Goal: Transaction & Acquisition: Purchase product/service

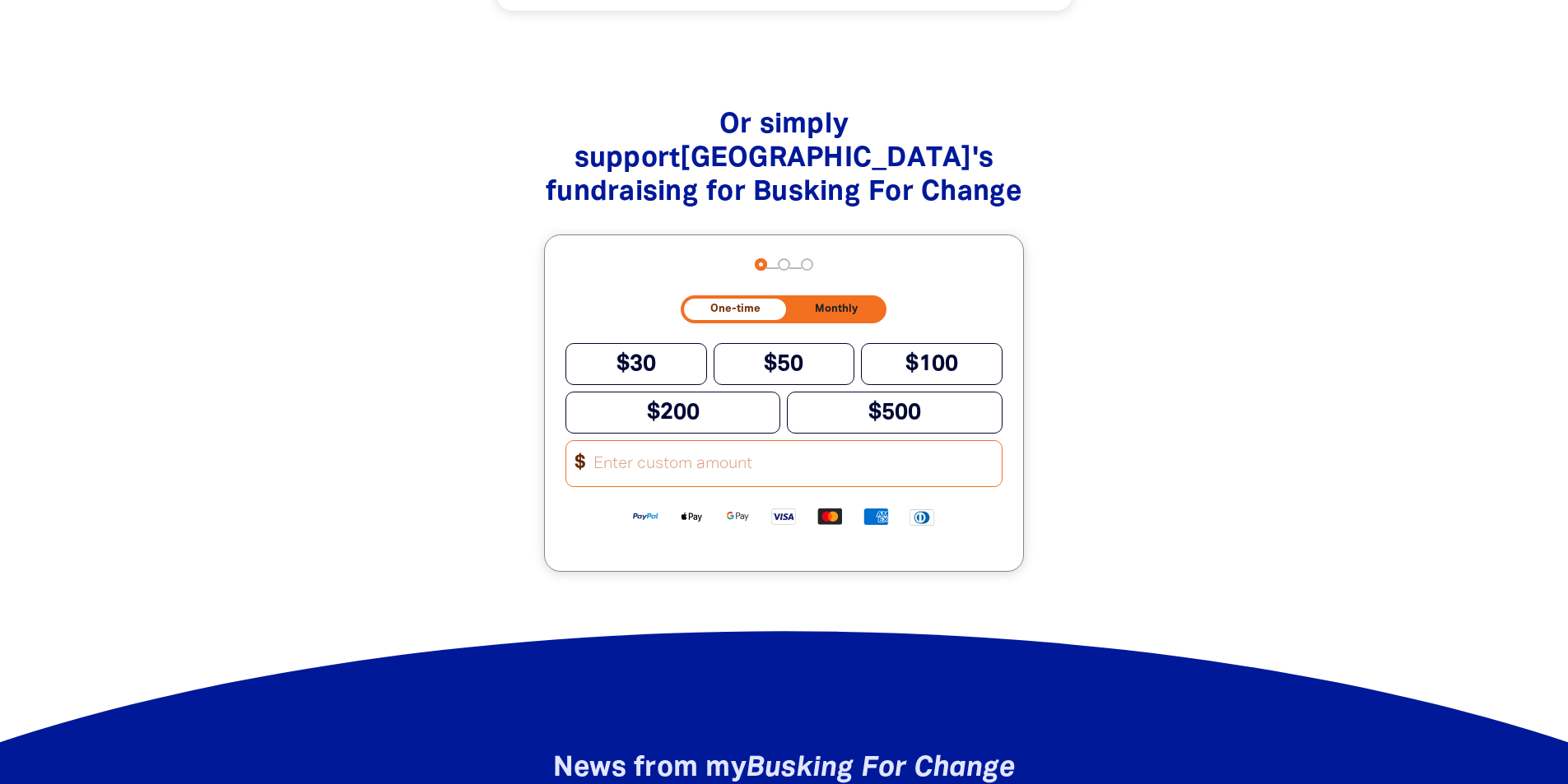
scroll to position [1564, 0]
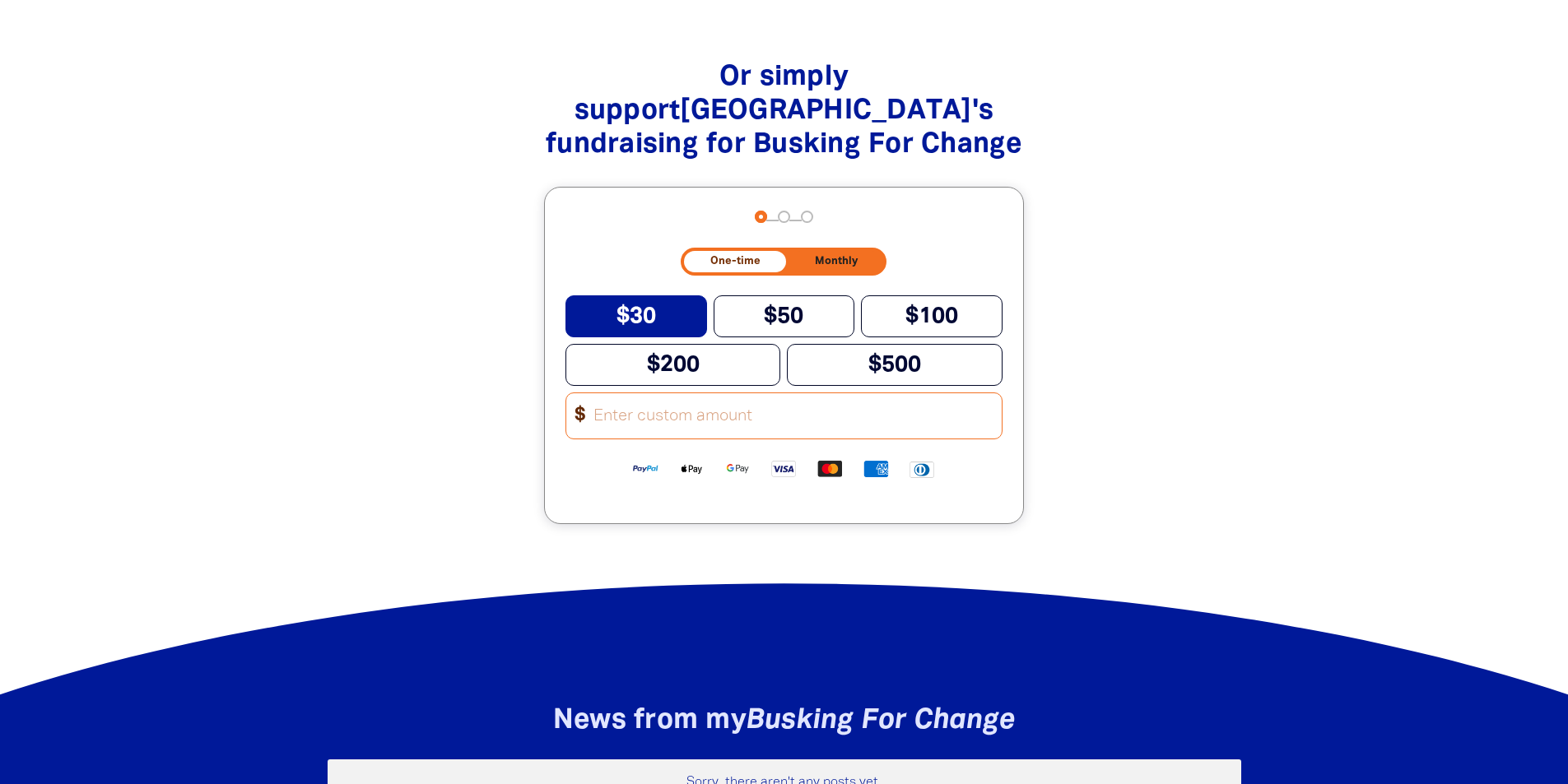
click at [630, 320] on span "$30" at bounding box center [636, 316] width 40 height 21
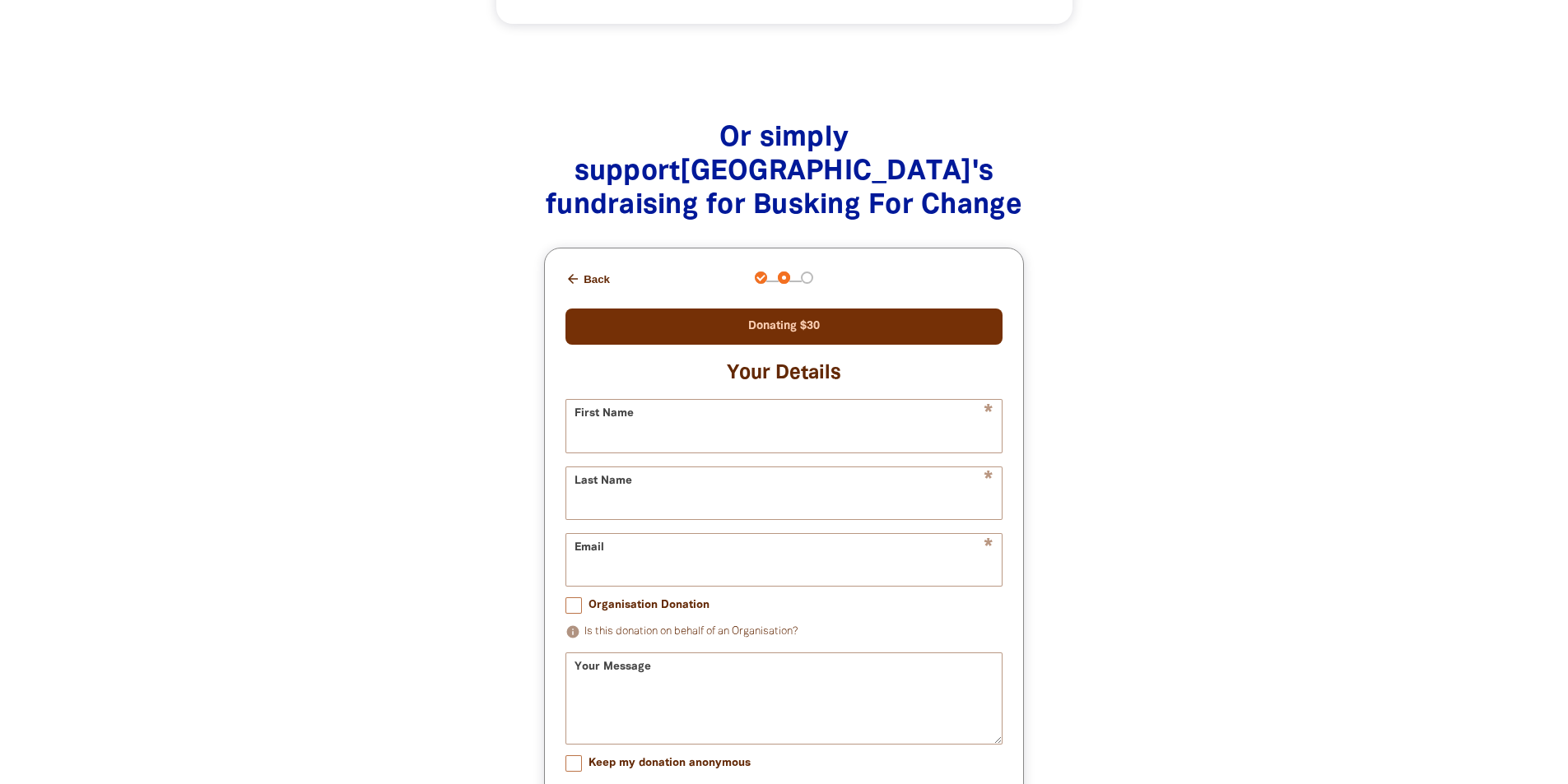
scroll to position [1514, 0]
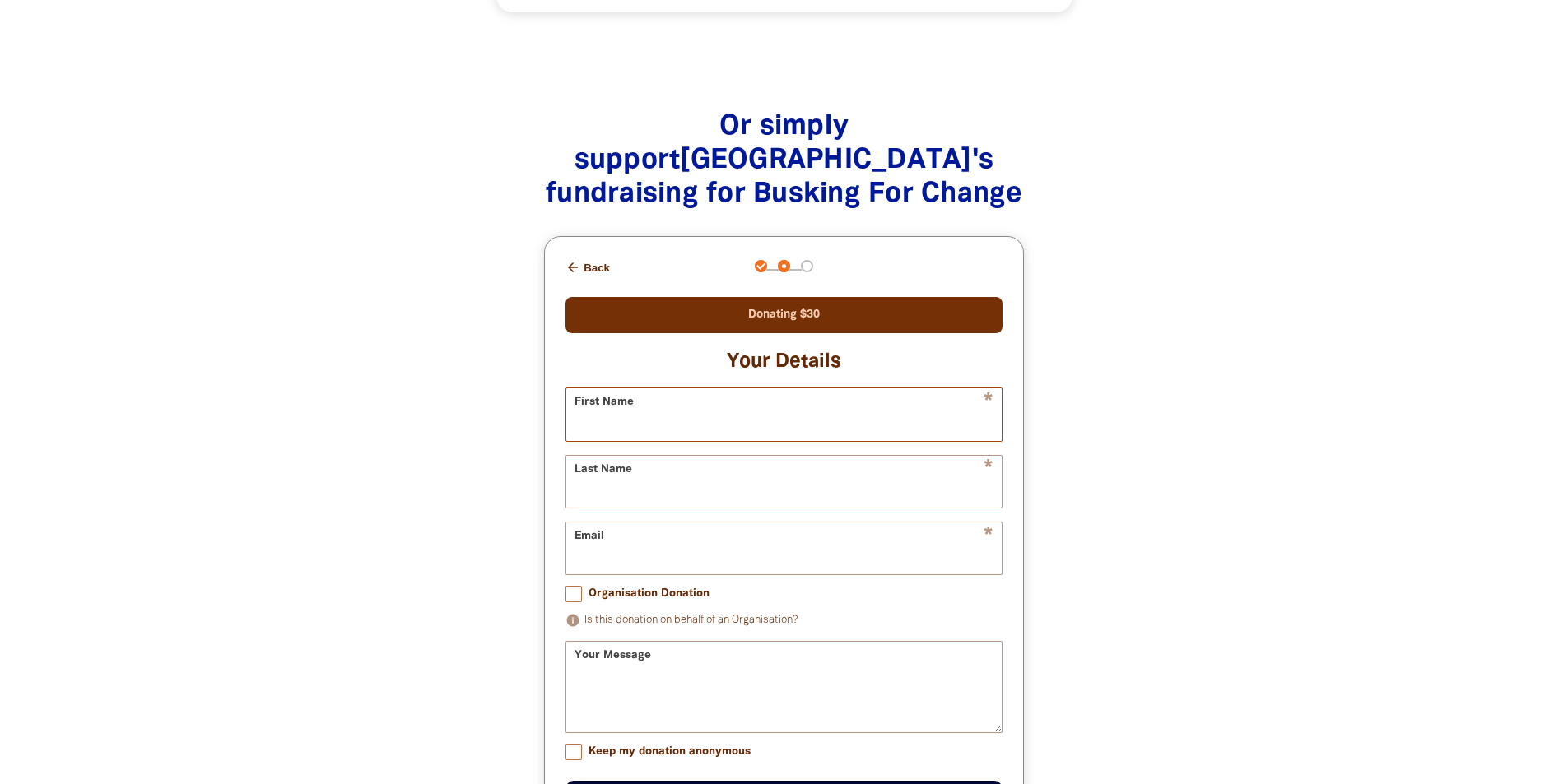
click at [649, 412] on input "First Name" at bounding box center [784, 414] width 436 height 52
type input "Elyssia"
type input "[PERSON_NAME]"
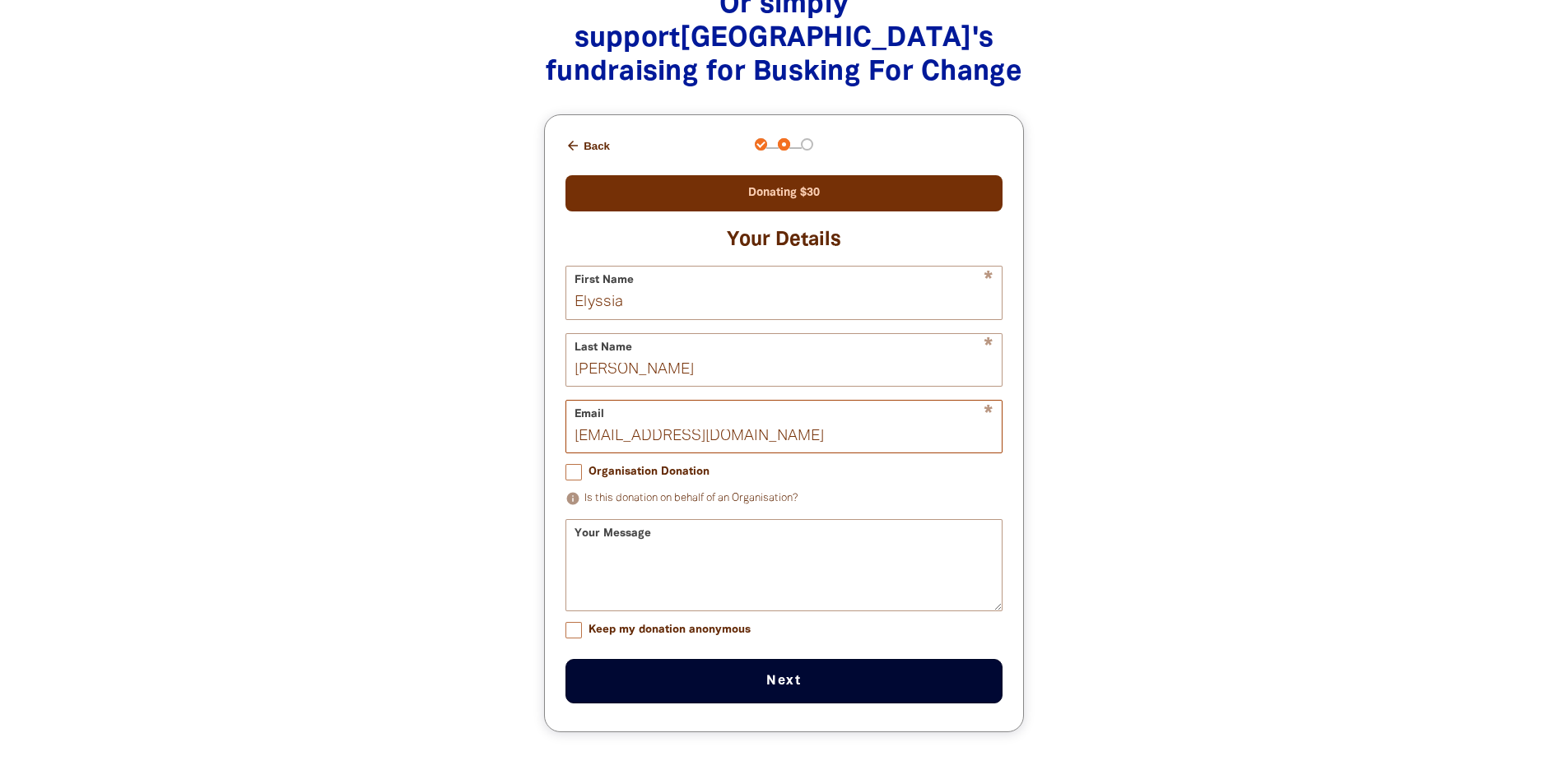
scroll to position [1679, 0]
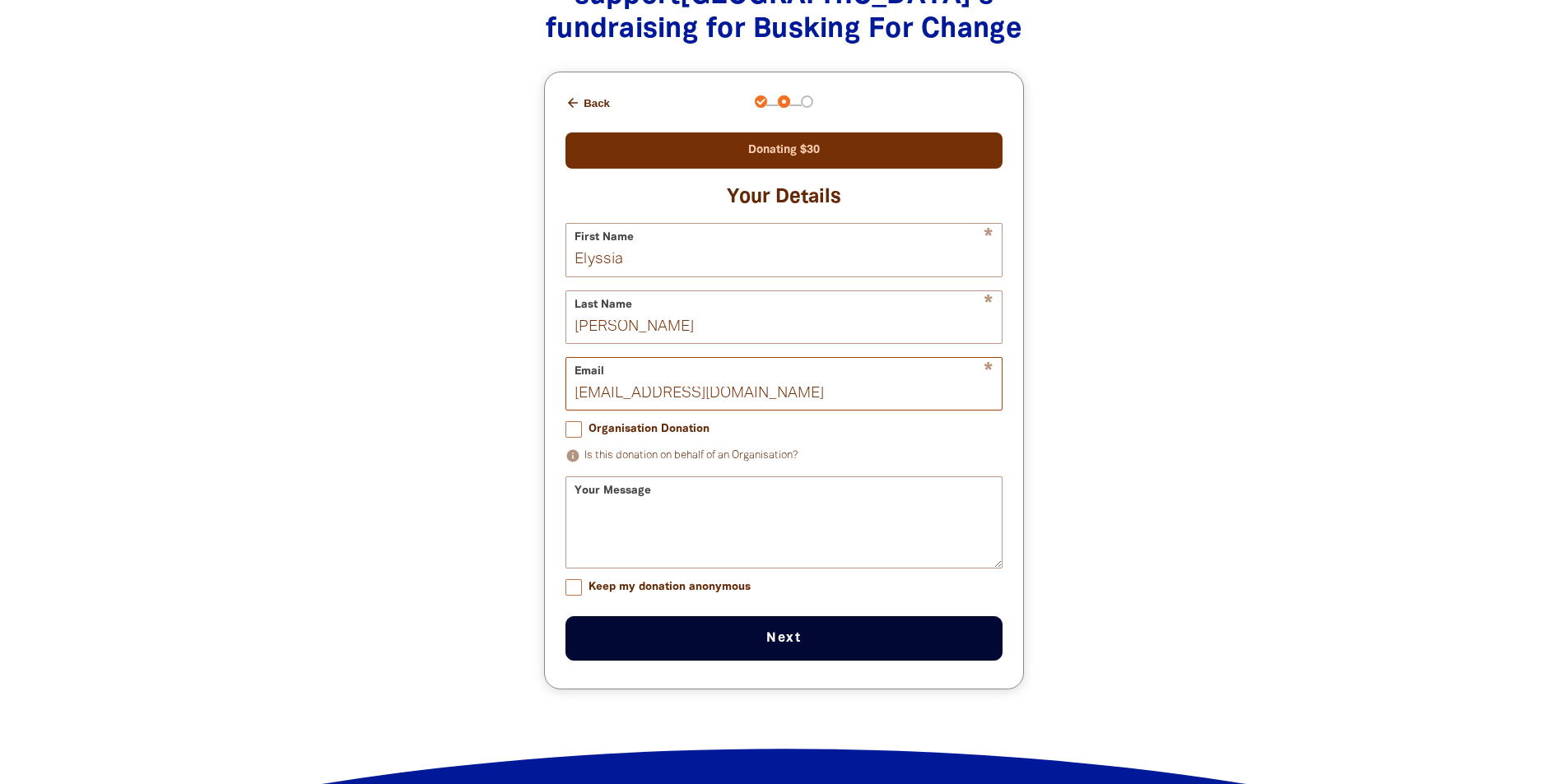
type input "[EMAIL_ADDRESS][DOMAIN_NAME]"
click at [632, 511] on div "Your Message" at bounding box center [784, 522] width 437 height 92
click at [650, 527] on textarea "Your Message" at bounding box center [784, 536] width 436 height 62
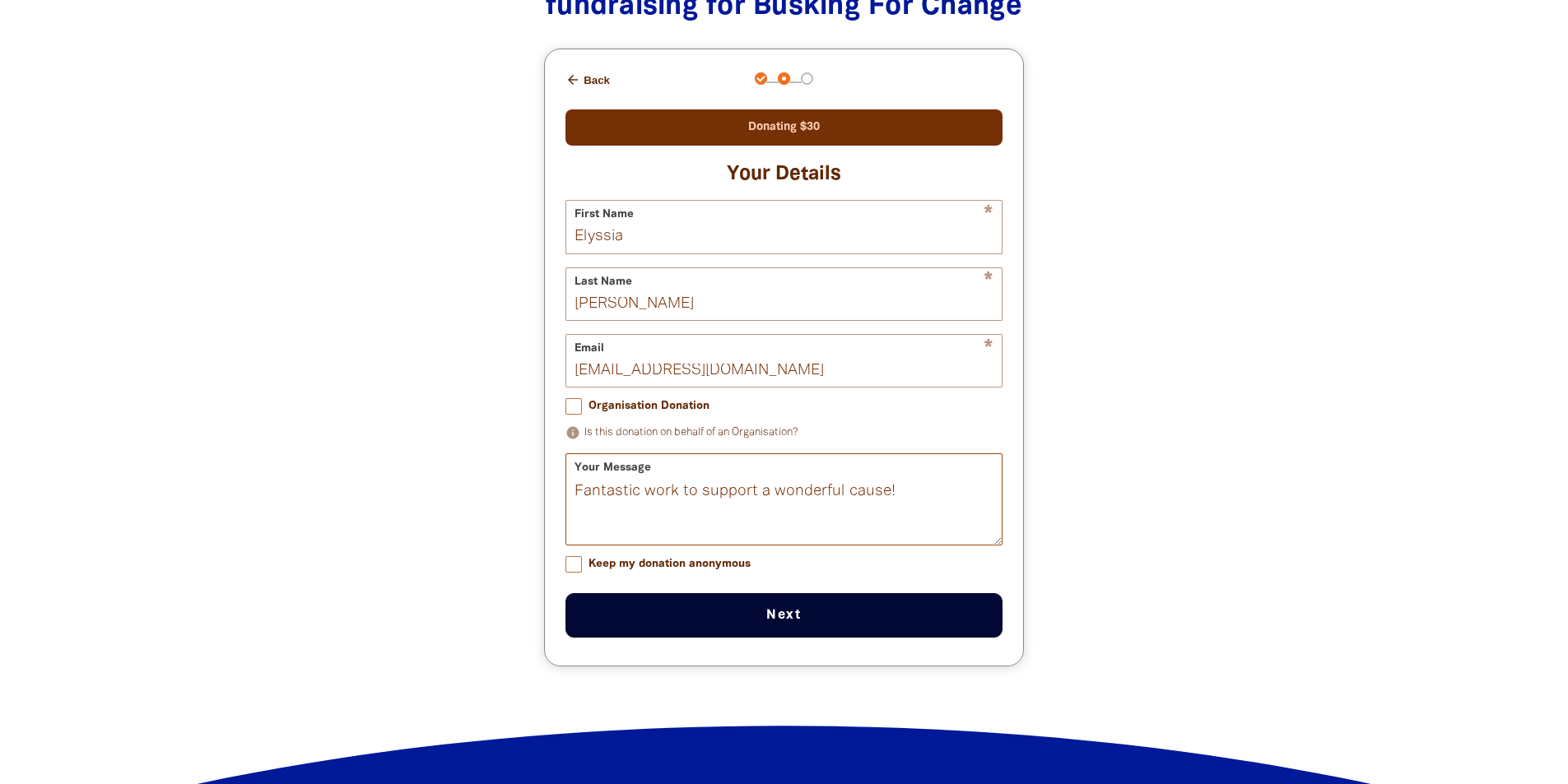
scroll to position [1761, 0]
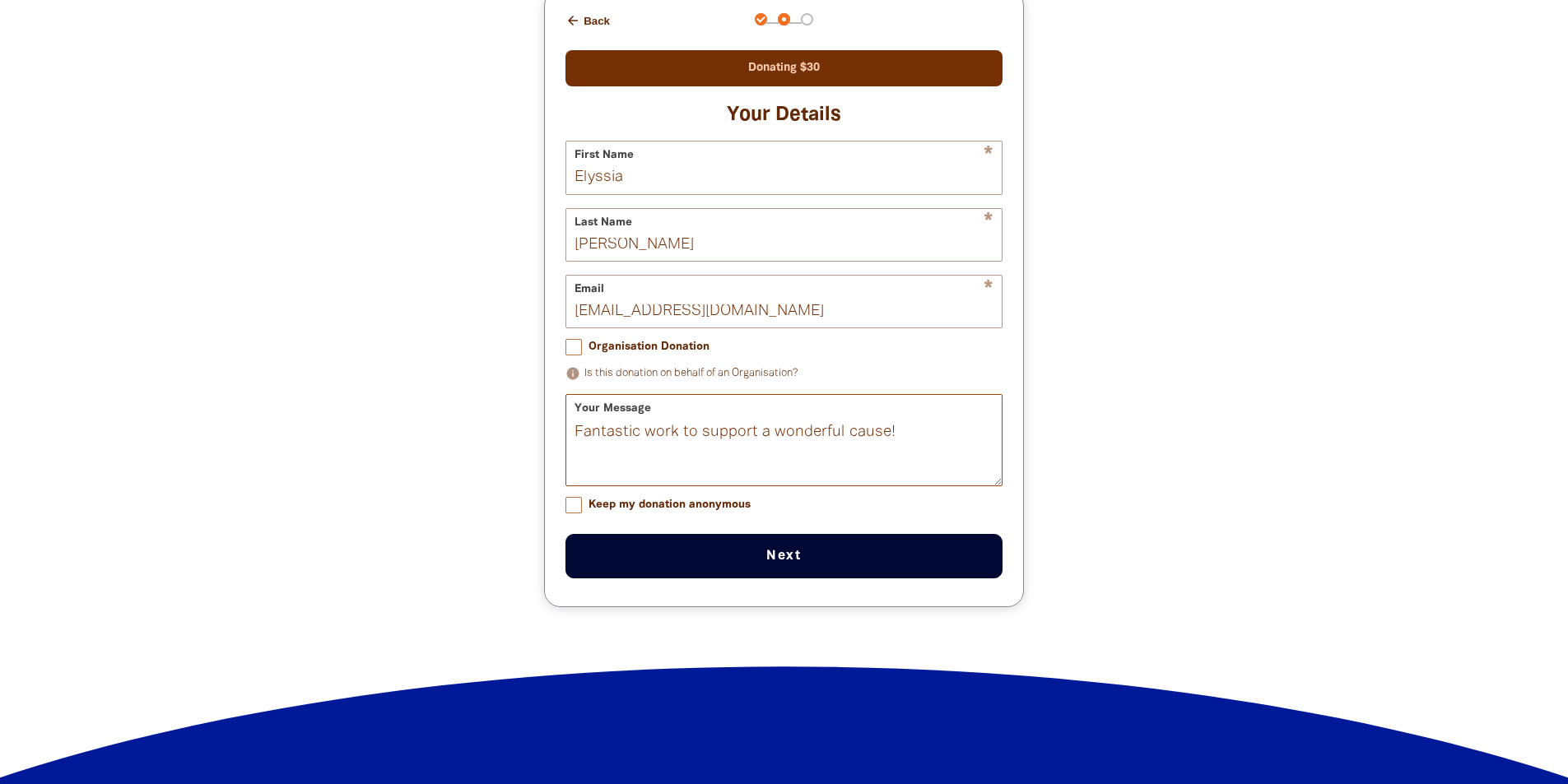
type textarea "Fantastic work to support a wonderful cause!"
click at [749, 571] on button "Next chevron_right" at bounding box center [784, 556] width 437 height 45
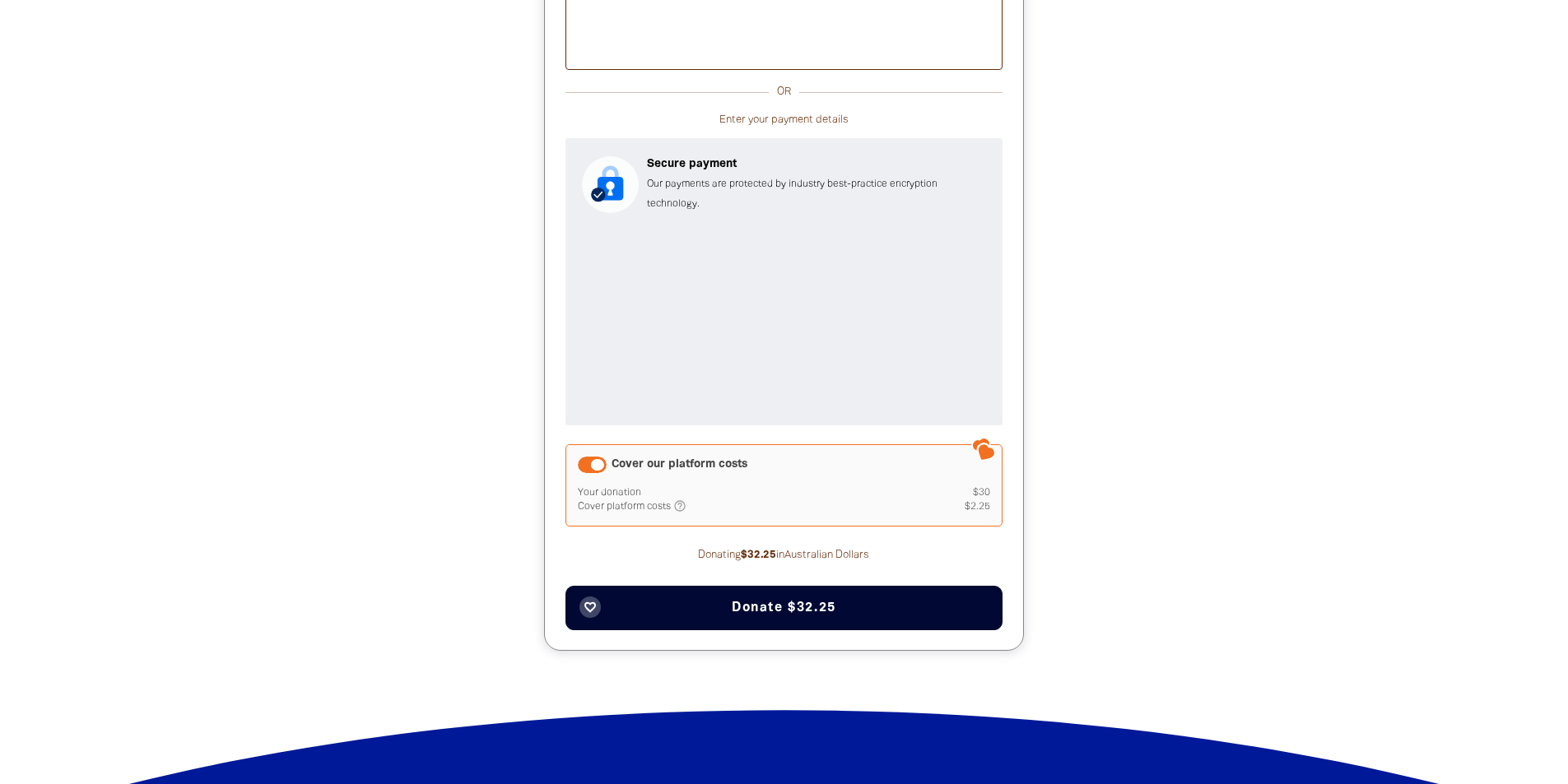
scroll to position [1918, 0]
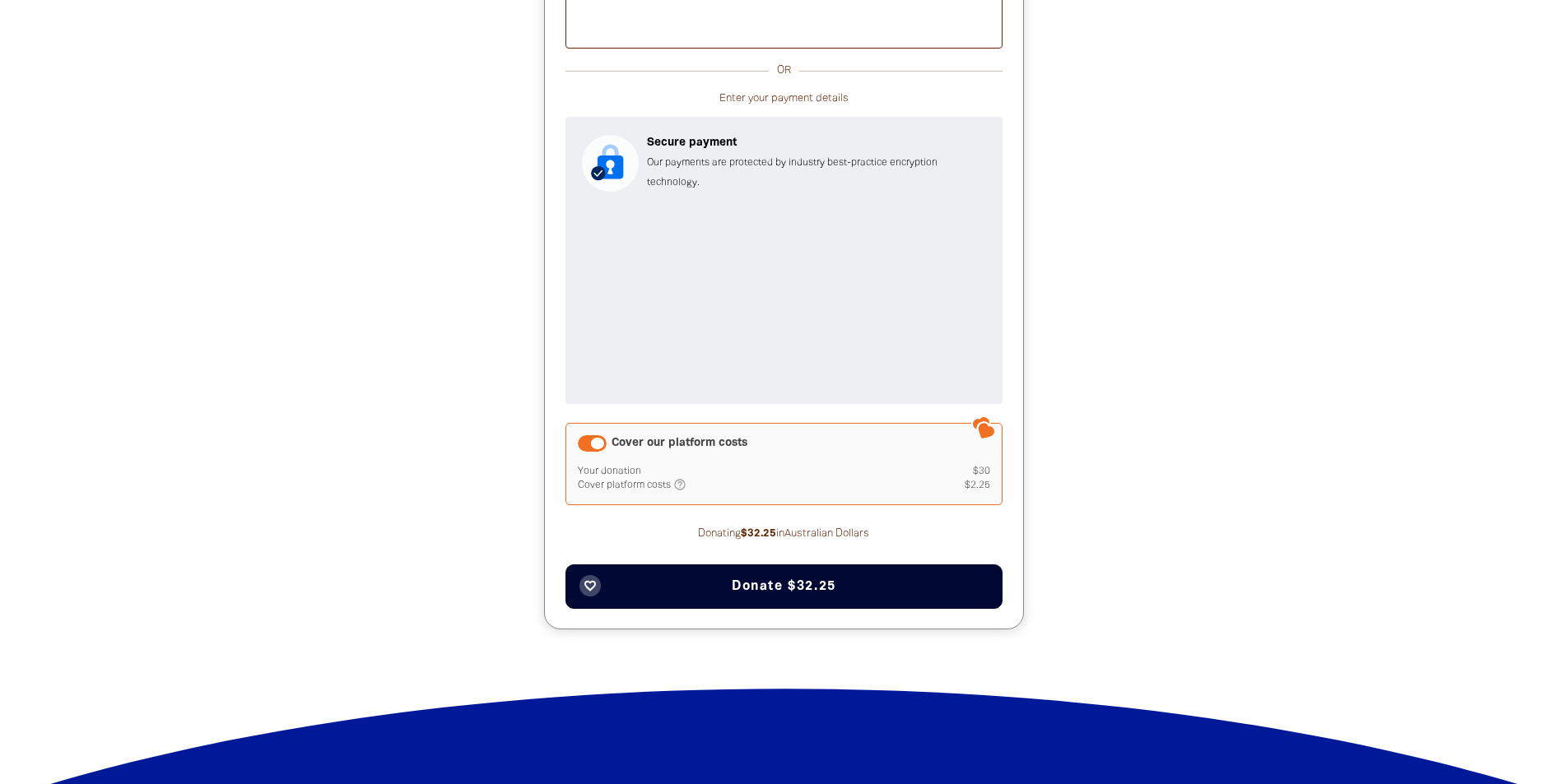
click at [774, 593] on span "Donate $32.25" at bounding box center [784, 587] width 105 height 13
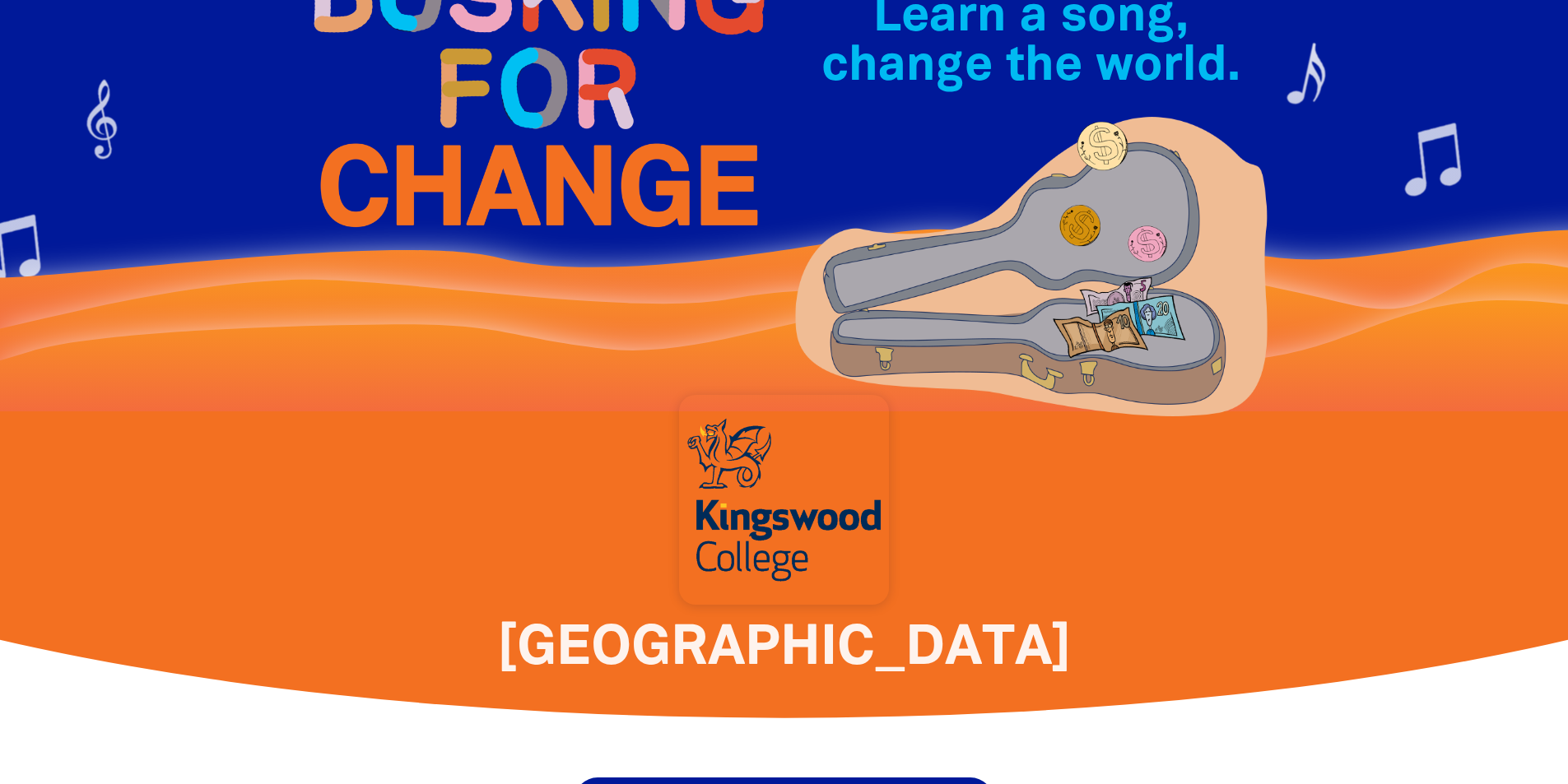
scroll to position [122, 0]
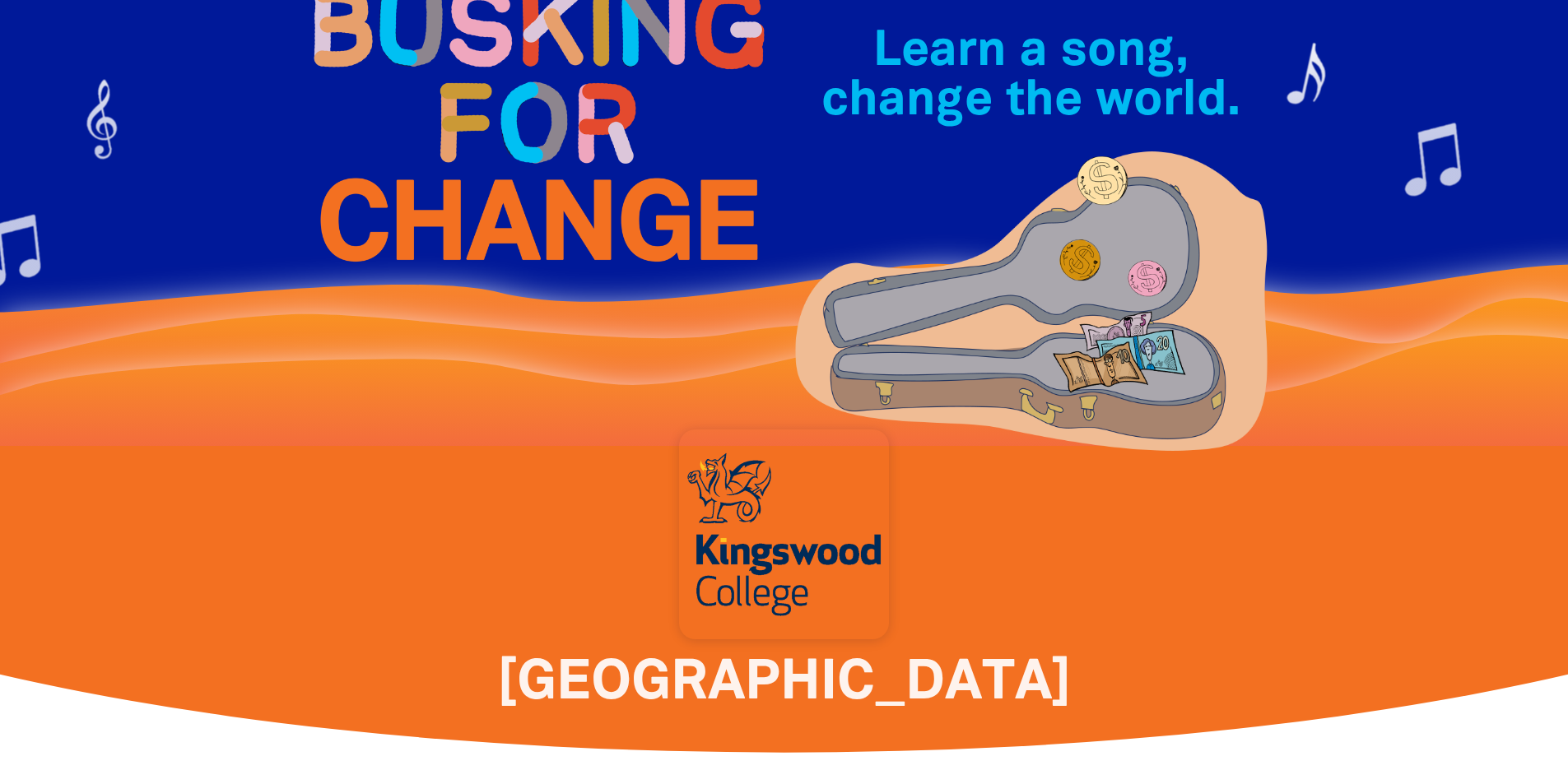
click at [779, 531] on div at bounding box center [784, 535] width 210 height 210
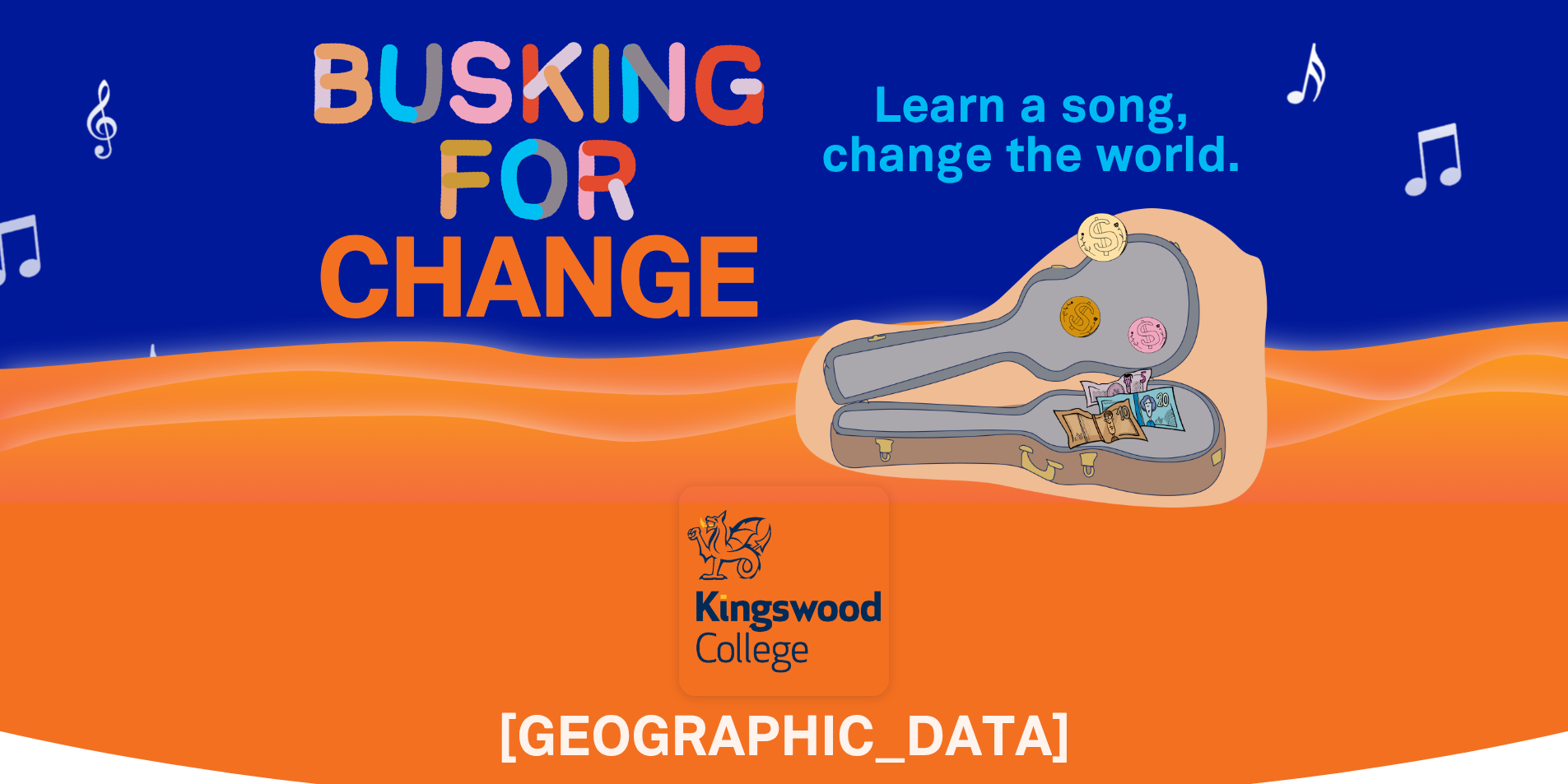
scroll to position [0, 0]
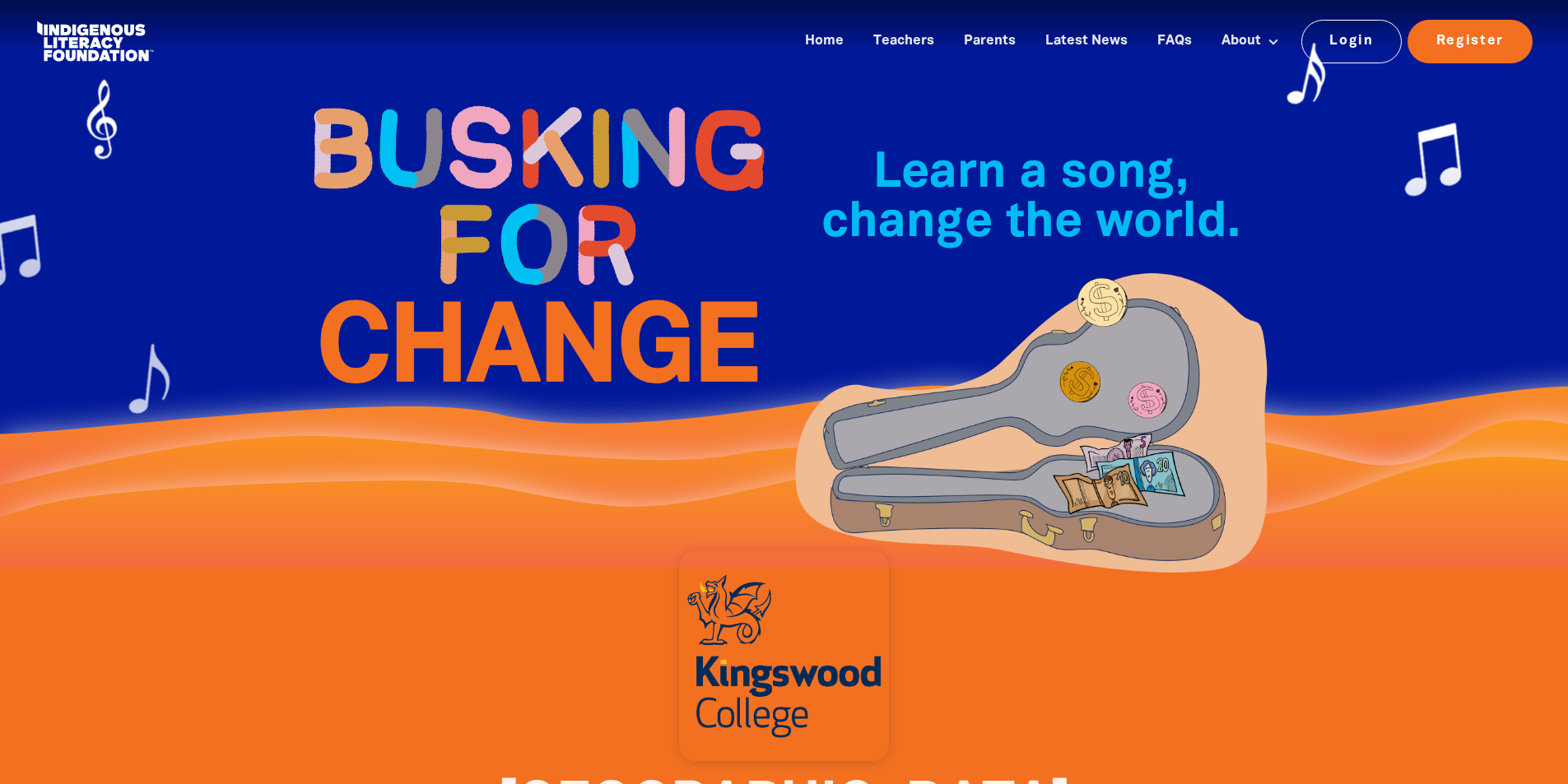
click at [645, 380] on img at bounding box center [537, 244] width 494 height 357
